Goal: Task Accomplishment & Management: Manage account settings

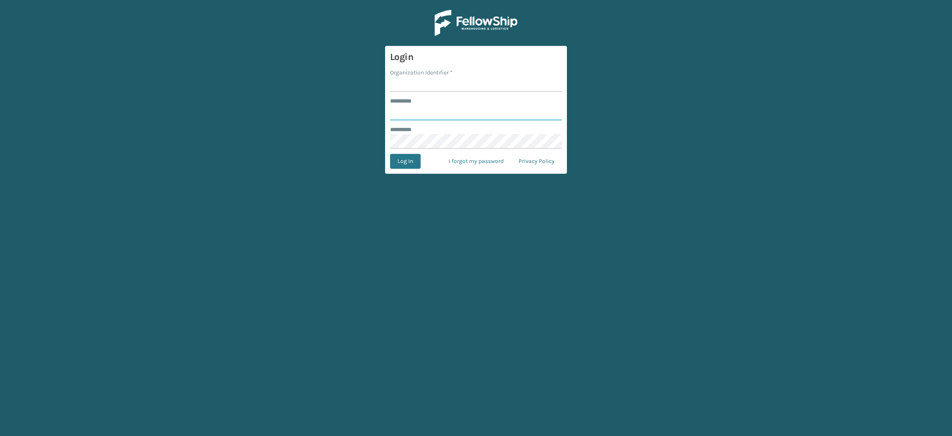
type input "**********"
click at [422, 81] on input "Organization Identifier *" at bounding box center [476, 84] width 172 height 15
type input "SuperAdminOrganization"
click at [403, 165] on button "Log In" at bounding box center [405, 161] width 31 height 15
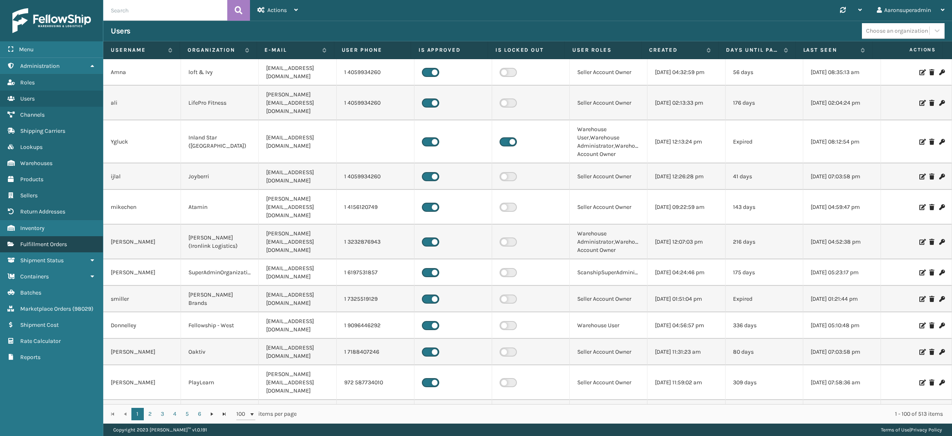
click at [47, 241] on span "Fulfillment Orders" at bounding box center [43, 244] width 47 height 7
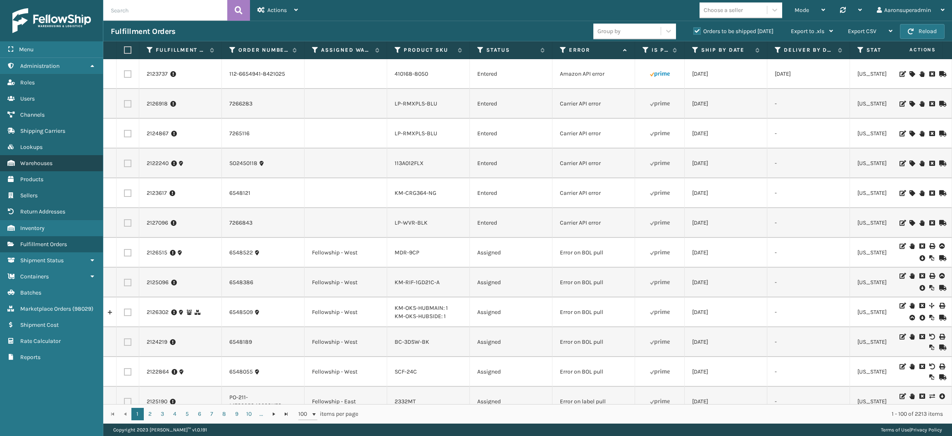
click at [43, 160] on span "Warehouses" at bounding box center [36, 163] width 32 height 7
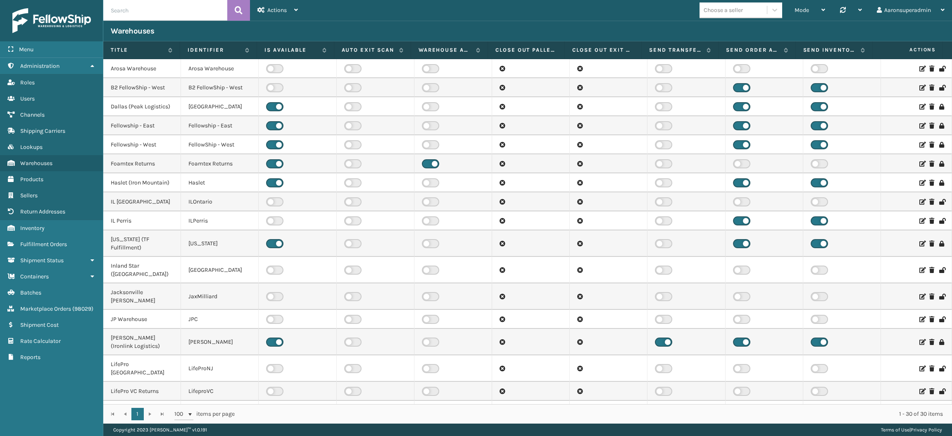
click at [144, 10] on input "text" at bounding box center [165, 10] width 124 height 21
type input "tfm"
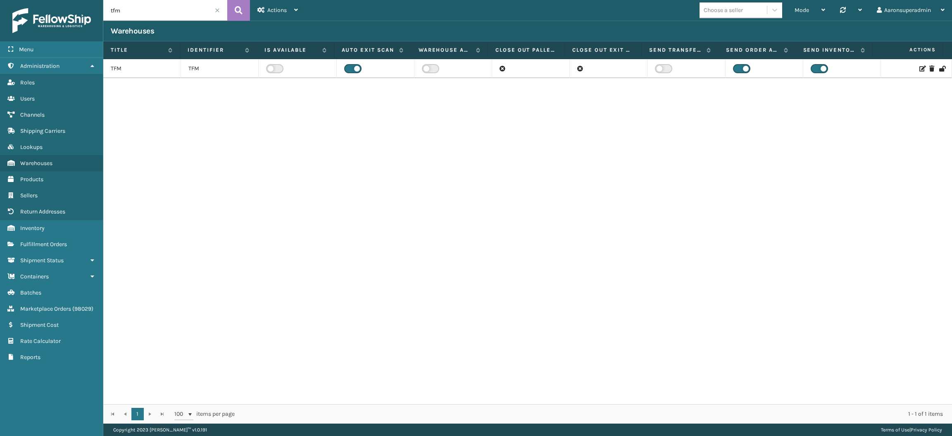
click at [274, 64] on td at bounding box center [298, 68] width 78 height 19
click at [271, 70] on label at bounding box center [274, 68] width 17 height 9
click at [271, 69] on input "checkbox" at bounding box center [268, 66] width 5 height 5
click at [920, 68] on icon at bounding box center [922, 69] width 5 height 6
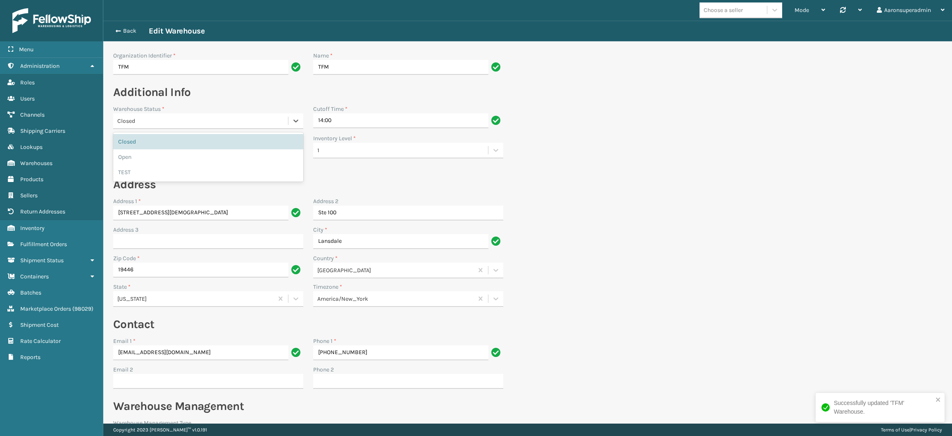
click at [147, 125] on div "Closed" at bounding box center [200, 121] width 175 height 14
click at [143, 157] on div "Open" at bounding box center [208, 156] width 190 height 15
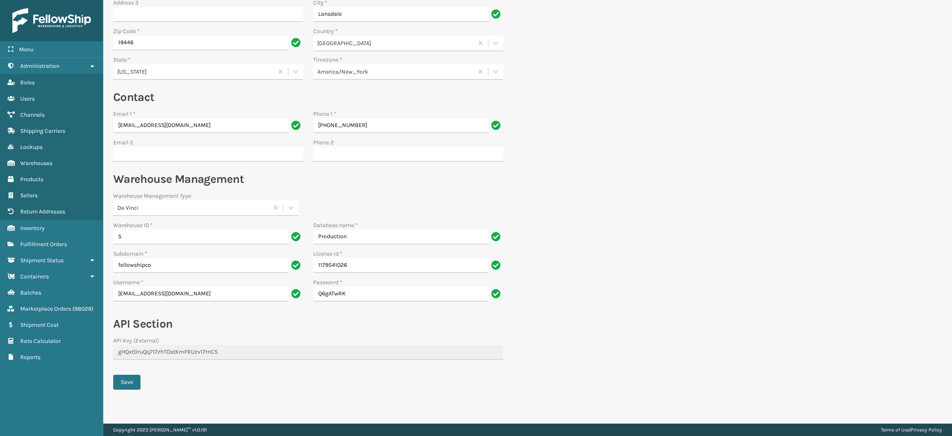
click at [128, 372] on form "Organization Identifier * TFM Name * TFM Additional Info Warehouse Status * Ope…" at bounding box center [308, 119] width 410 height 610
click at [126, 379] on button "Save" at bounding box center [126, 382] width 27 height 15
